Goal: Task Accomplishment & Management: Manage account settings

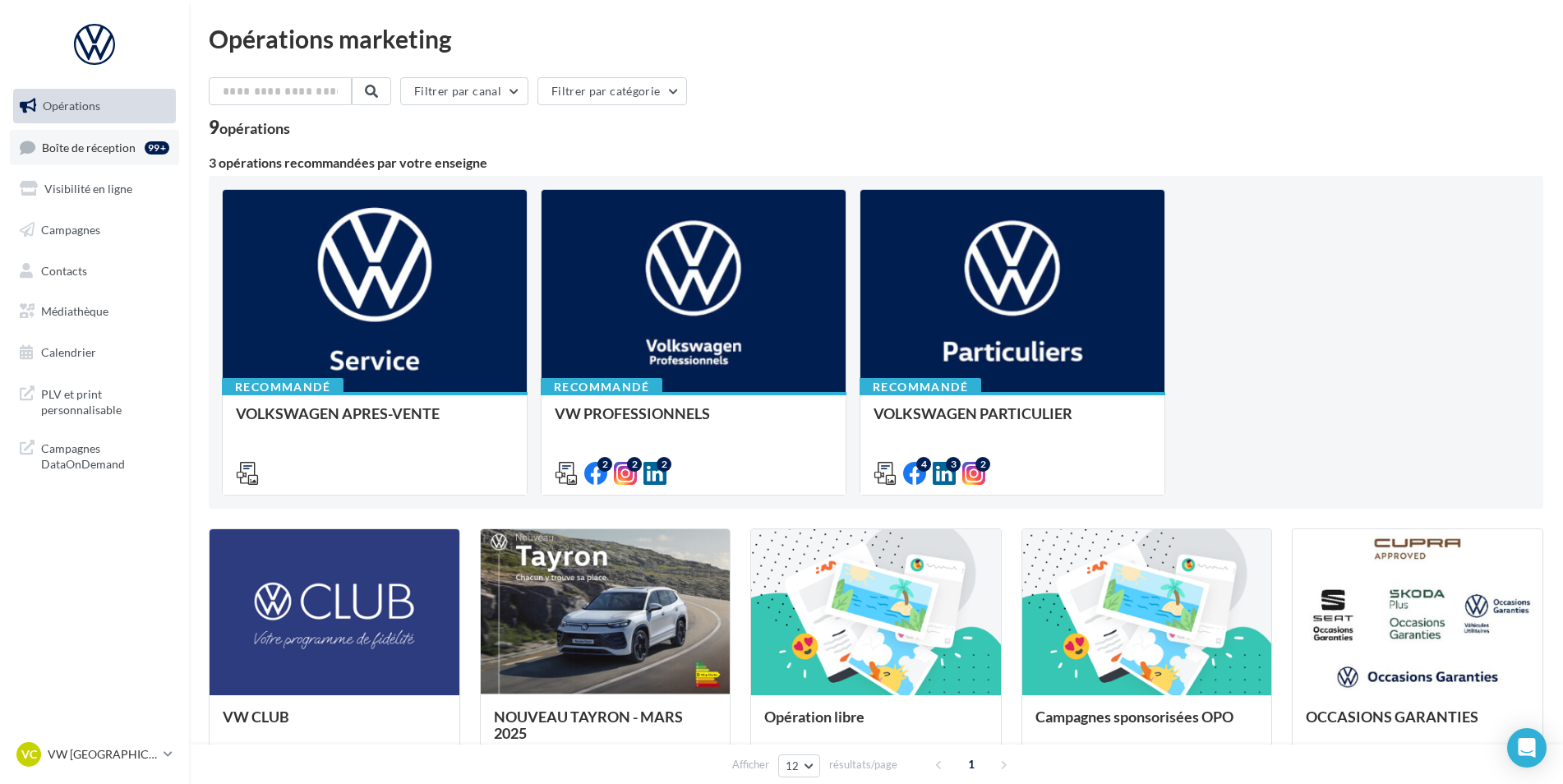
click at [94, 153] on span "Boîte de réception" at bounding box center [89, 147] width 94 height 14
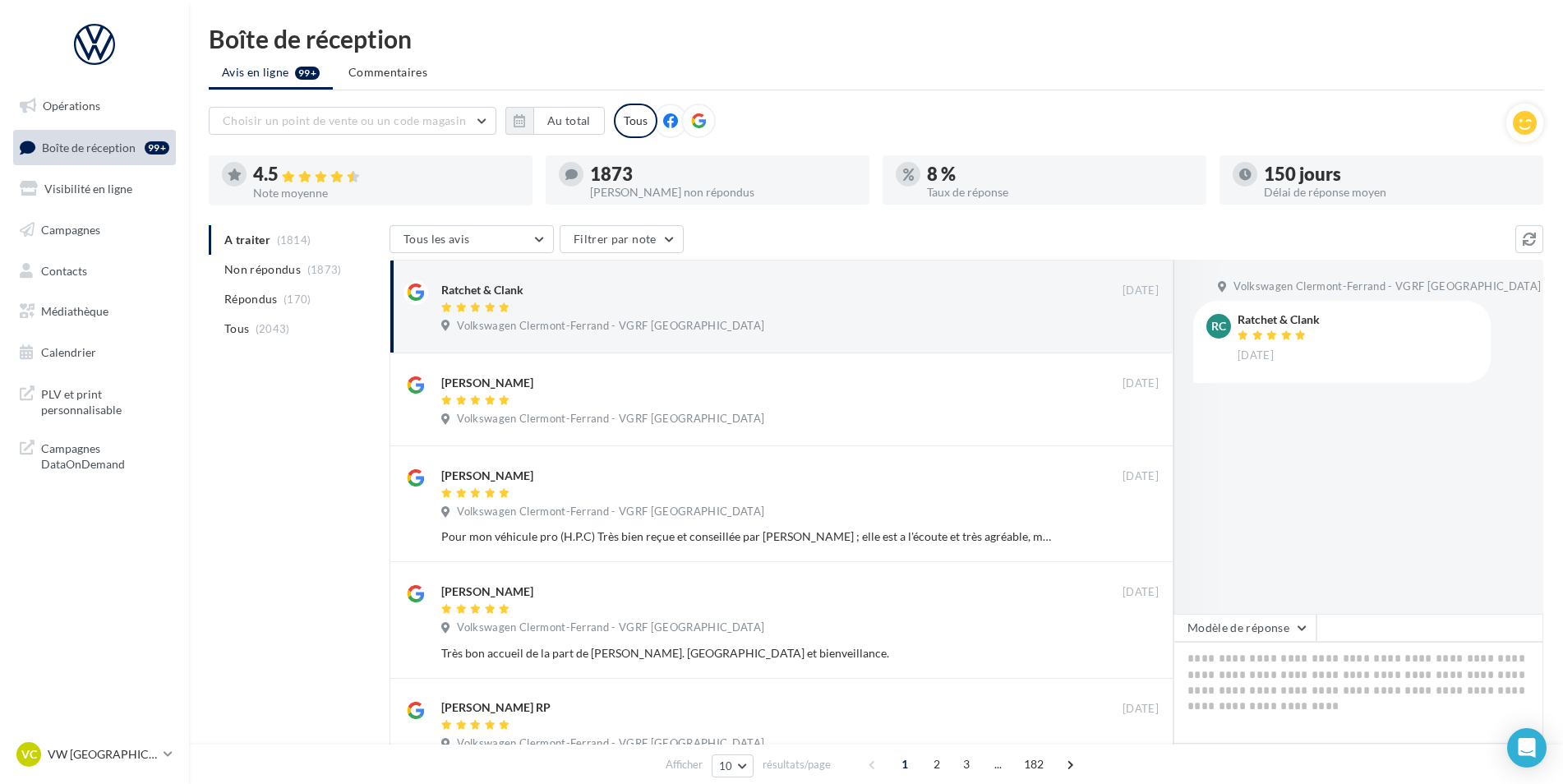
click at [278, 247] on ul "A traiter (1814) Non répondus (1873) Répondus (170) Tous (2043)" at bounding box center [296, 284] width 174 height 119
click at [278, 243] on ul "A traiter (1814) Non répondus (1873) Répondus (170) Tous (2043)" at bounding box center [296, 284] width 174 height 119
click at [578, 127] on button "Au total" at bounding box center [569, 120] width 72 height 28
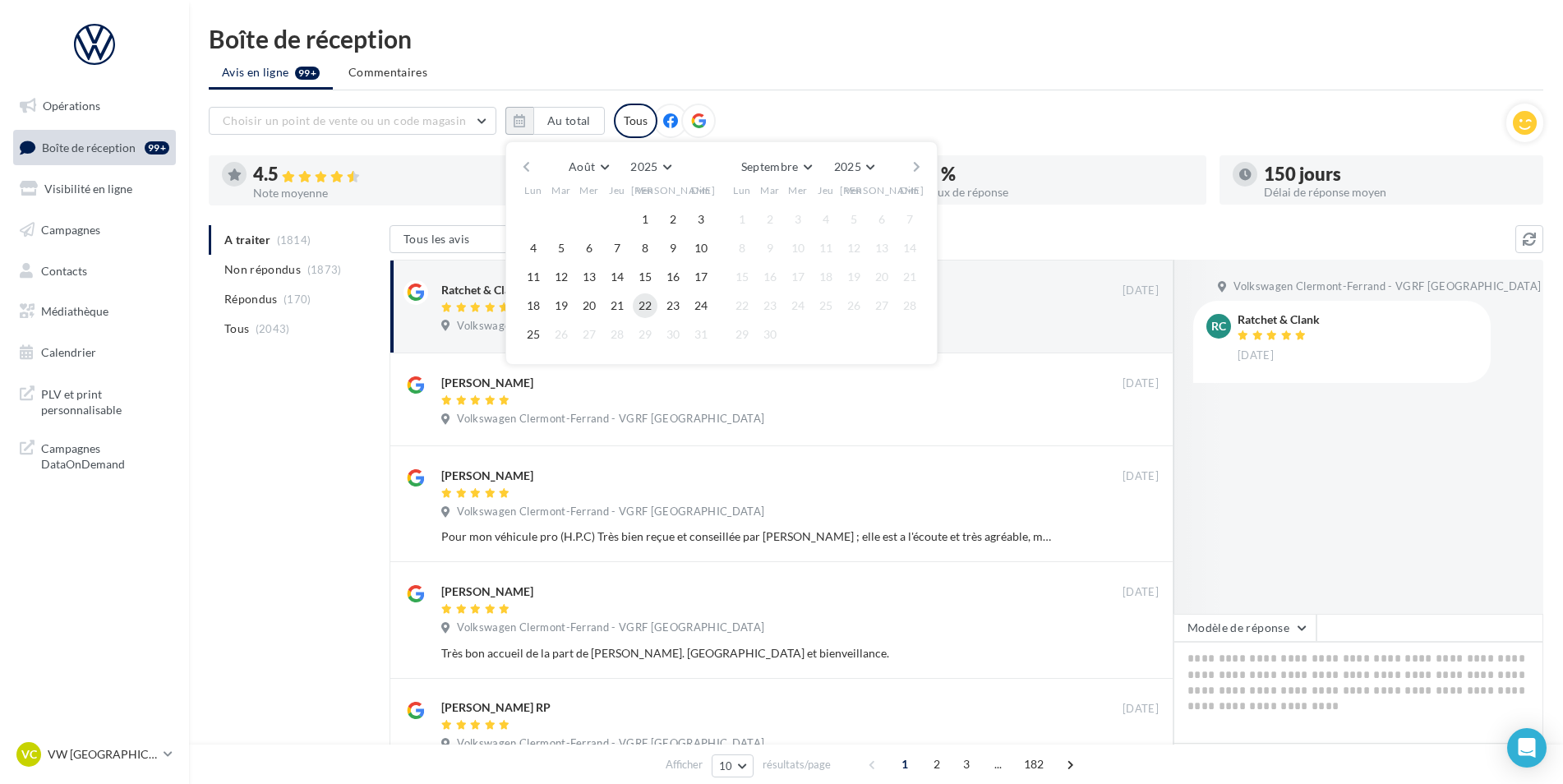
click at [652, 308] on button "22" at bounding box center [645, 305] width 25 height 25
click at [538, 336] on button "25" at bounding box center [533, 334] width 25 height 25
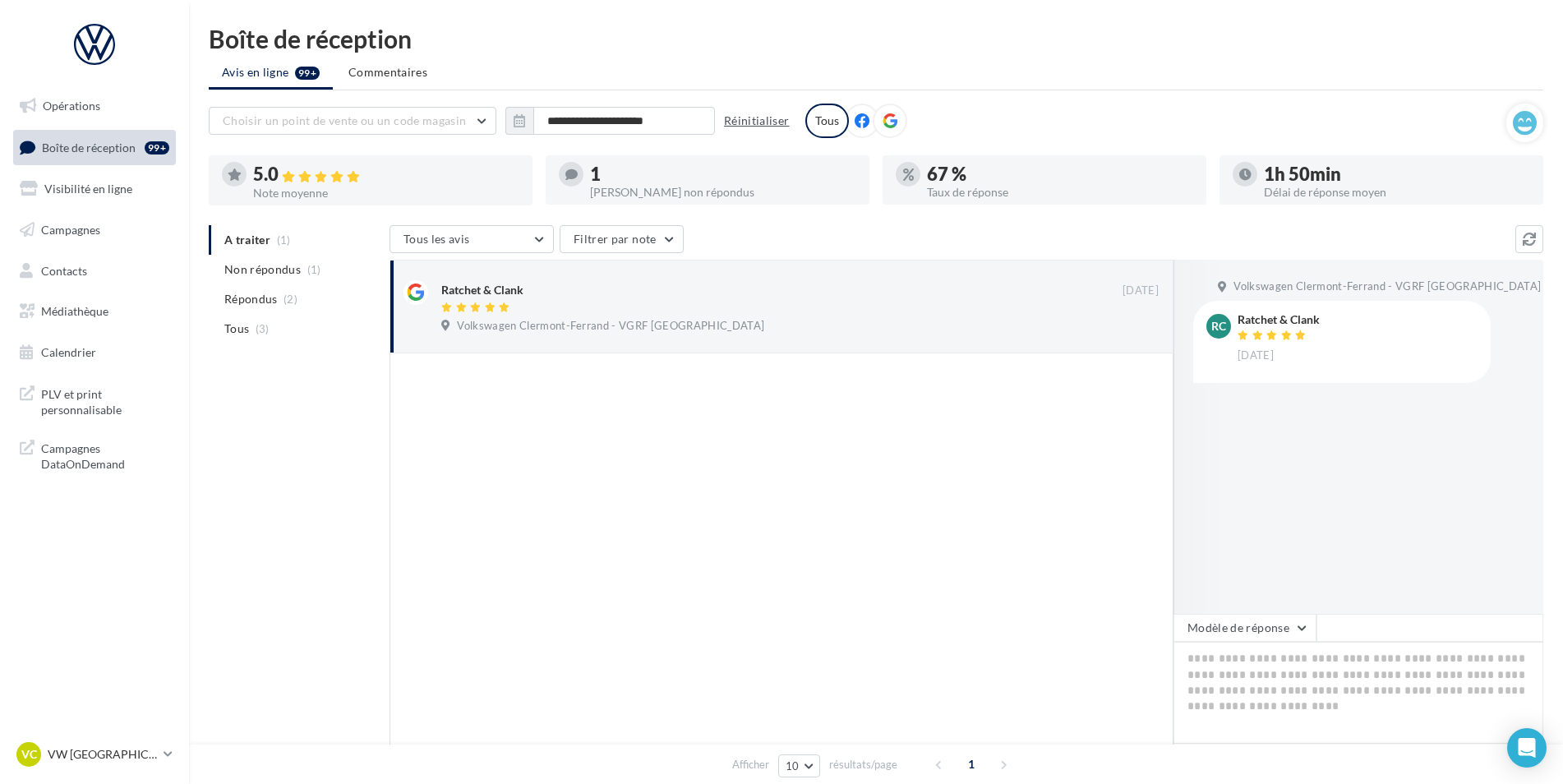
click at [785, 123] on button "Réinitialiser" at bounding box center [757, 120] width 79 height 20
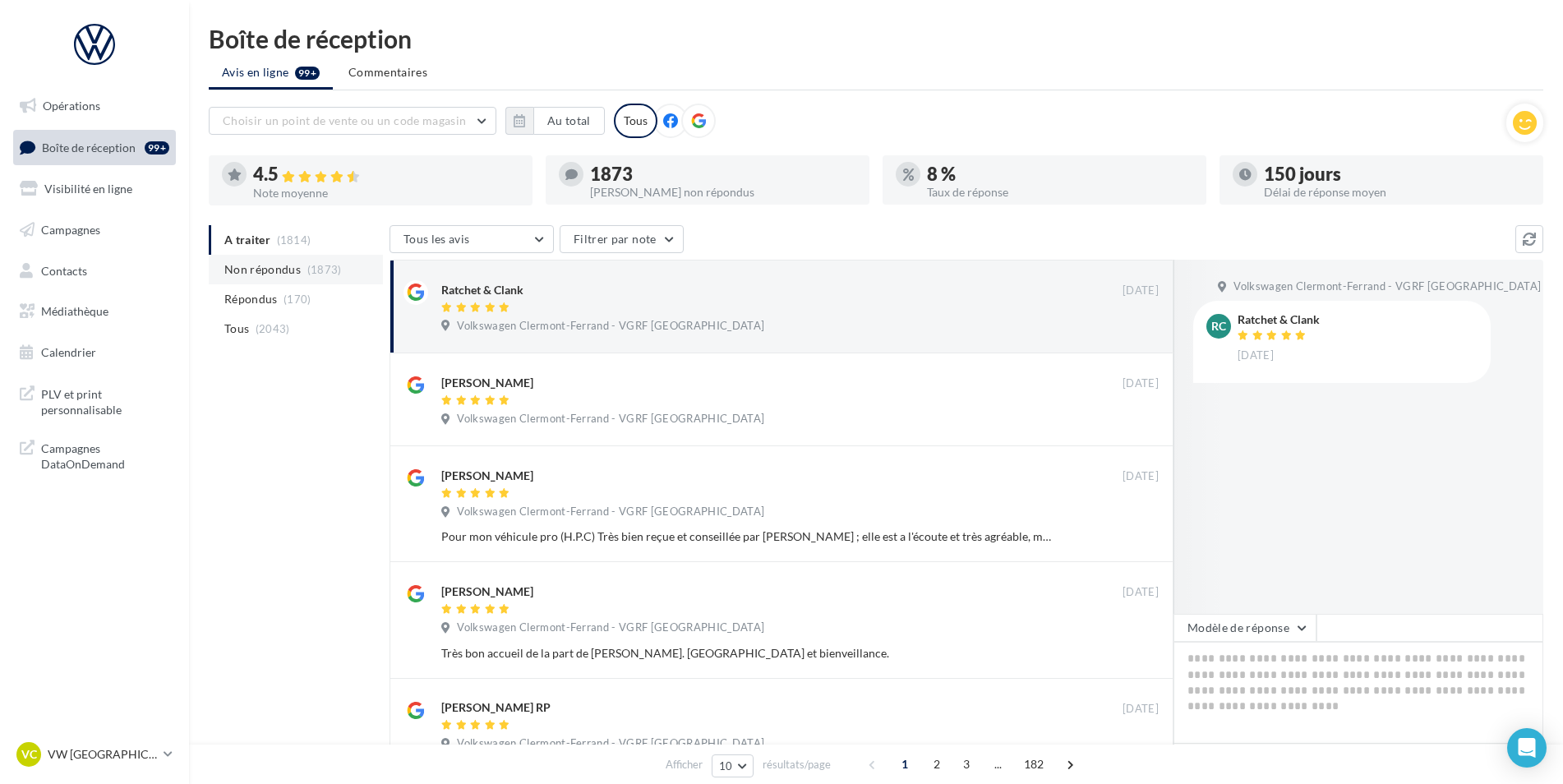
click at [242, 270] on span "Non répondus" at bounding box center [262, 269] width 76 height 16
click at [270, 301] on span "Répondus" at bounding box center [251, 299] width 54 height 16
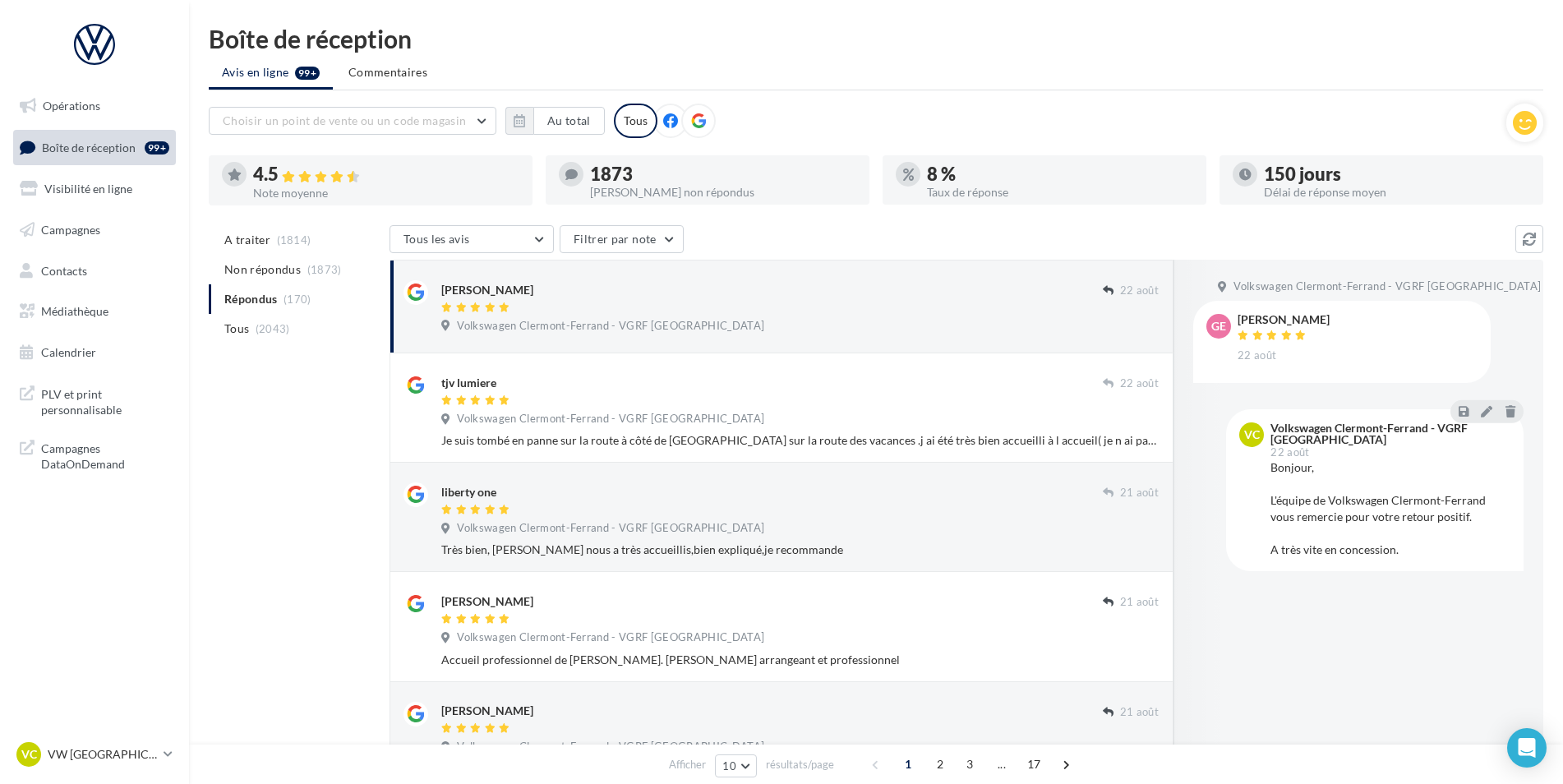
drag, startPoint x: 724, startPoint y: 313, endPoint x: 740, endPoint y: 313, distance: 16.0
click at [724, 313] on div at bounding box center [772, 308] width 661 height 14
click at [148, 760] on p "VW [GEOGRAPHIC_DATA]" at bounding box center [102, 753] width 109 height 16
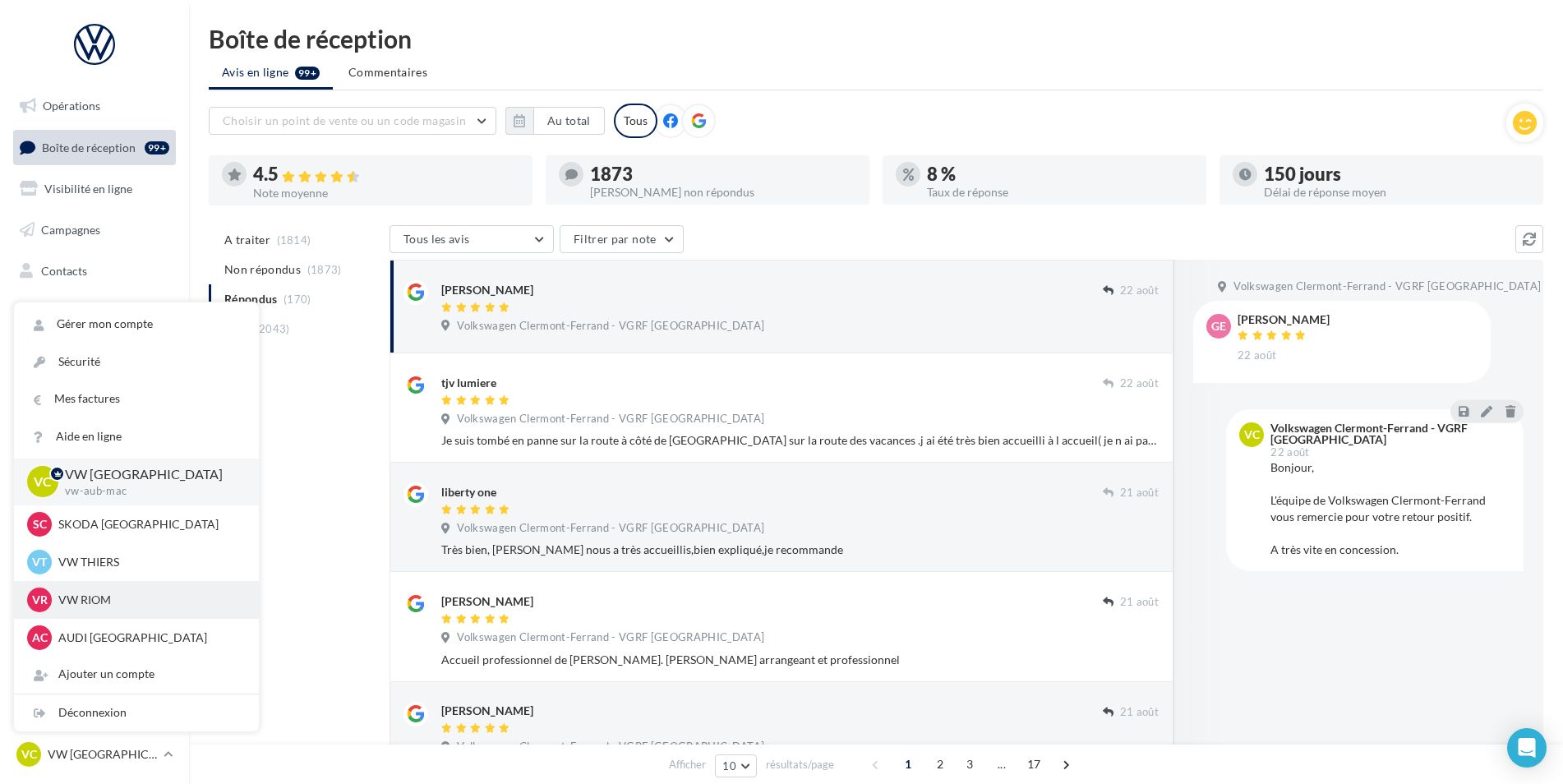
click at [107, 597] on p "VW RIOM" at bounding box center [149, 600] width 181 height 16
